Goal: Obtain resource: Obtain resource

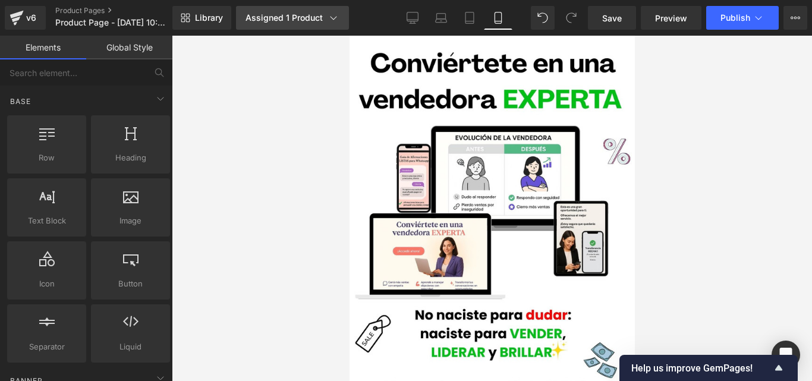
click at [334, 23] on icon at bounding box center [334, 18] width 12 height 12
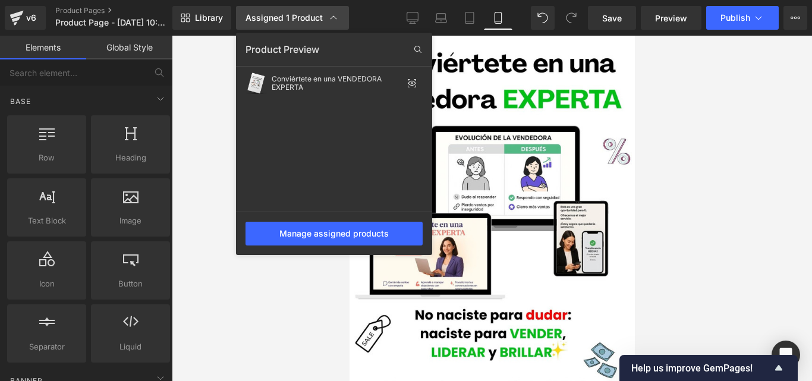
click at [334, 21] on icon at bounding box center [334, 18] width 12 height 12
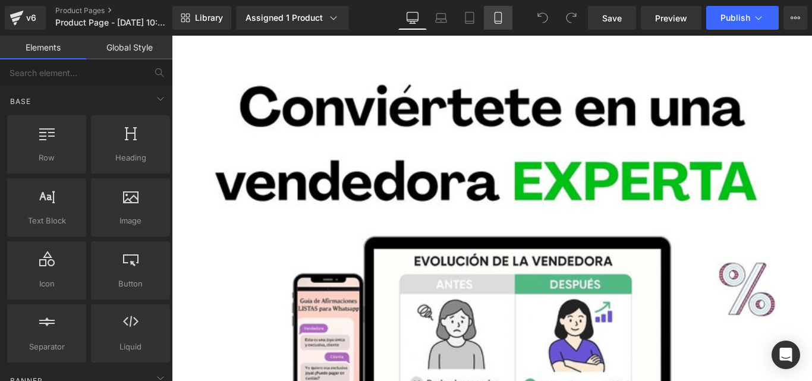
click at [497, 21] on icon at bounding box center [498, 21] width 7 height 0
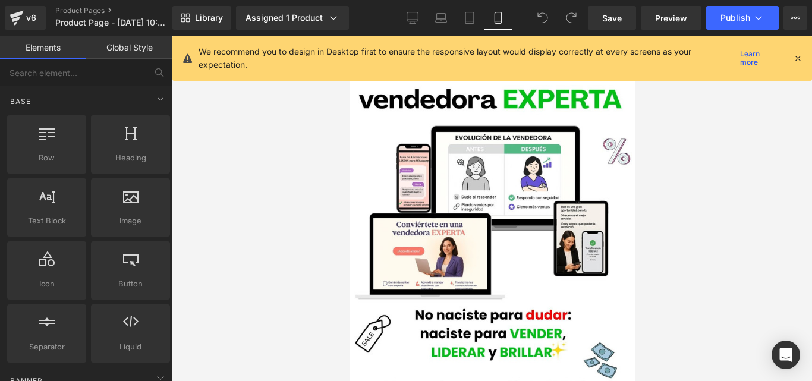
click at [803, 56] on icon at bounding box center [798, 58] width 11 height 11
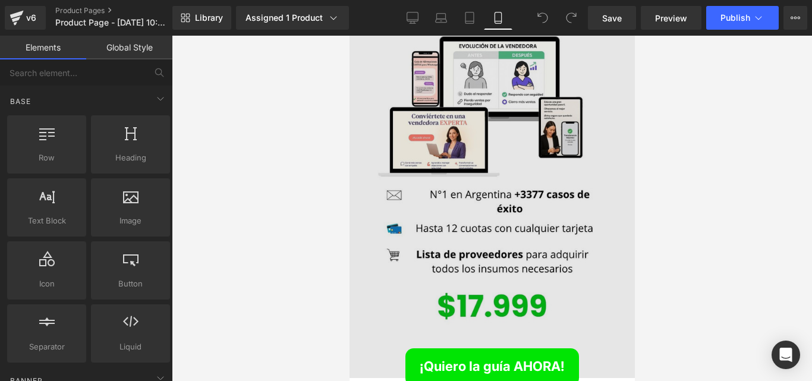
scroll to position [4301, 0]
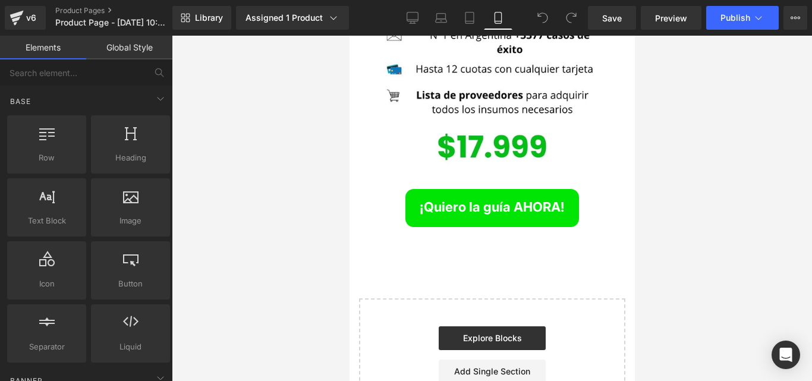
click at [508, 189] on div "¡Quiero la guía AHORA! Button" at bounding box center [492, 208] width 250 height 38
